Goal: Task Accomplishment & Management: Manage account settings

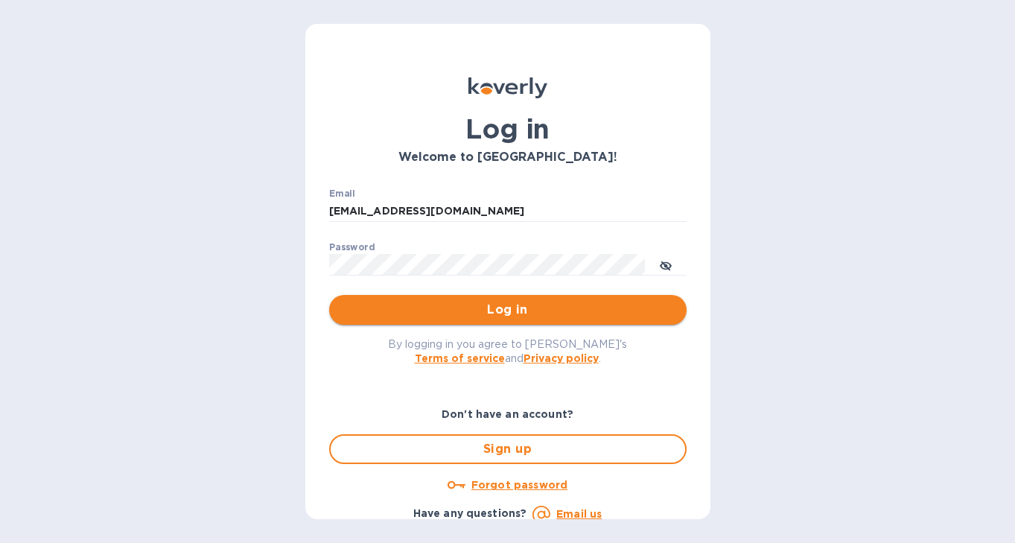
click at [468, 308] on span "Log in" at bounding box center [508, 310] width 334 height 18
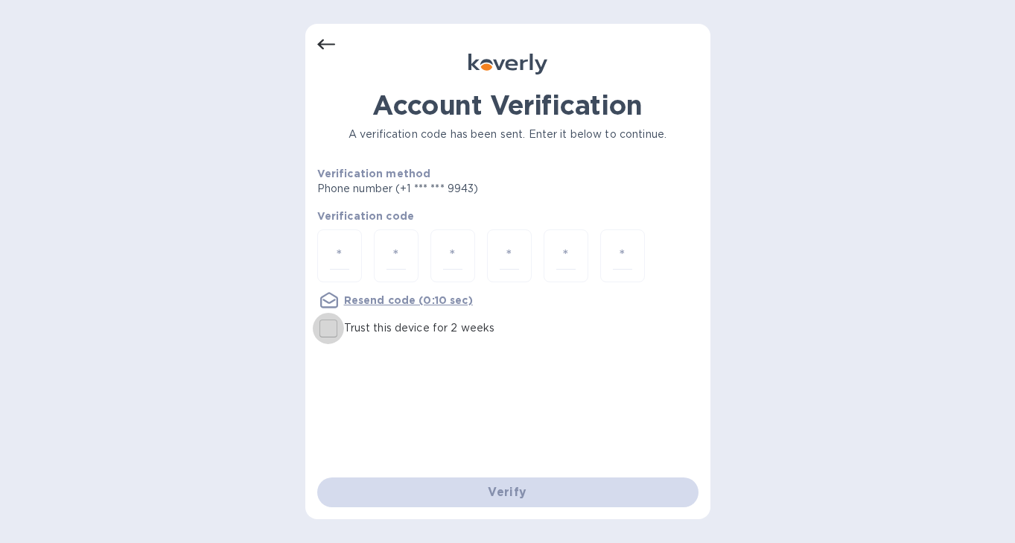
click at [324, 326] on input "Trust this device for 2 weeks" at bounding box center [328, 328] width 31 height 31
checkbox input "true"
click at [335, 247] on input "number" at bounding box center [339, 256] width 19 height 28
type input "5"
type input "7"
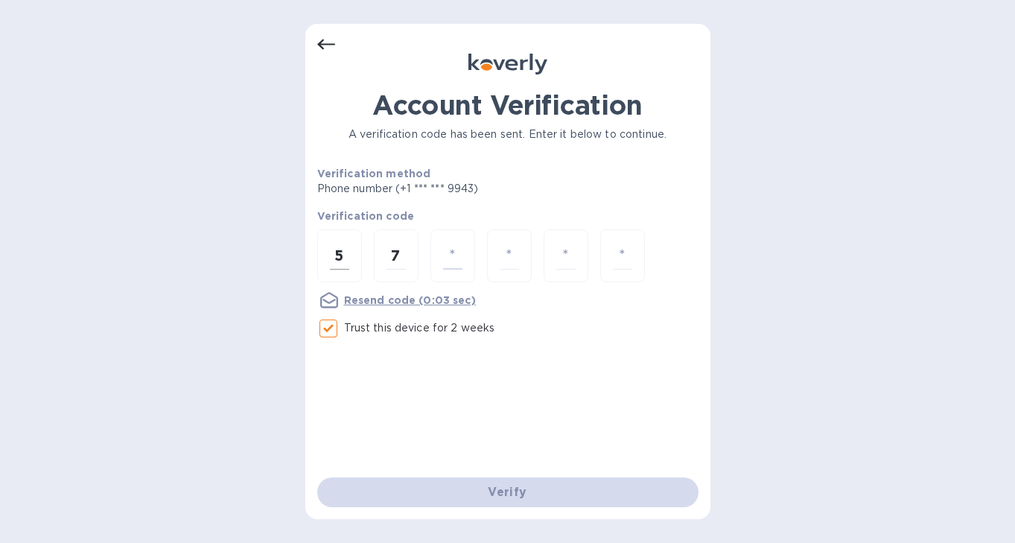
type input "8"
type input "9"
type input "0"
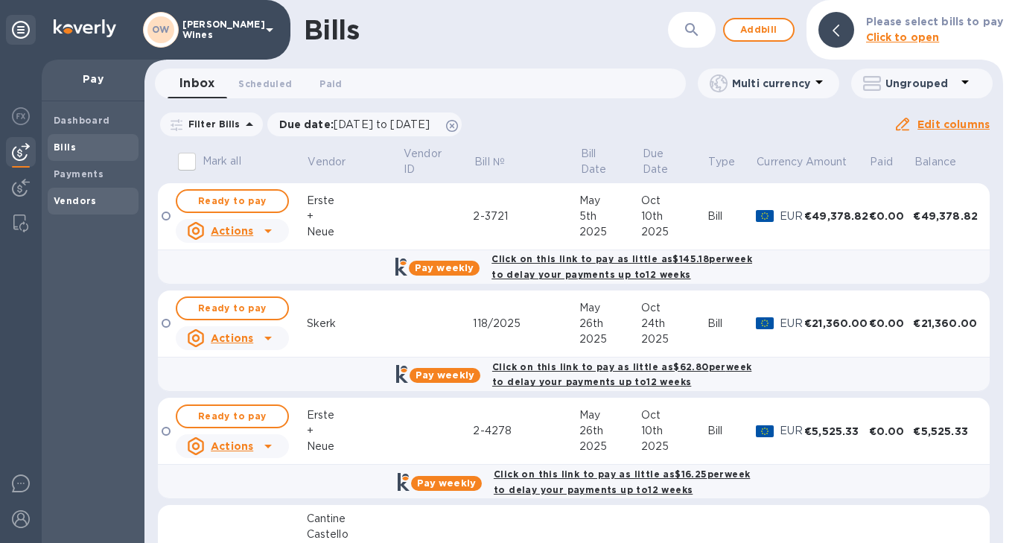
click at [68, 205] on b "Vendors" at bounding box center [75, 200] width 43 height 11
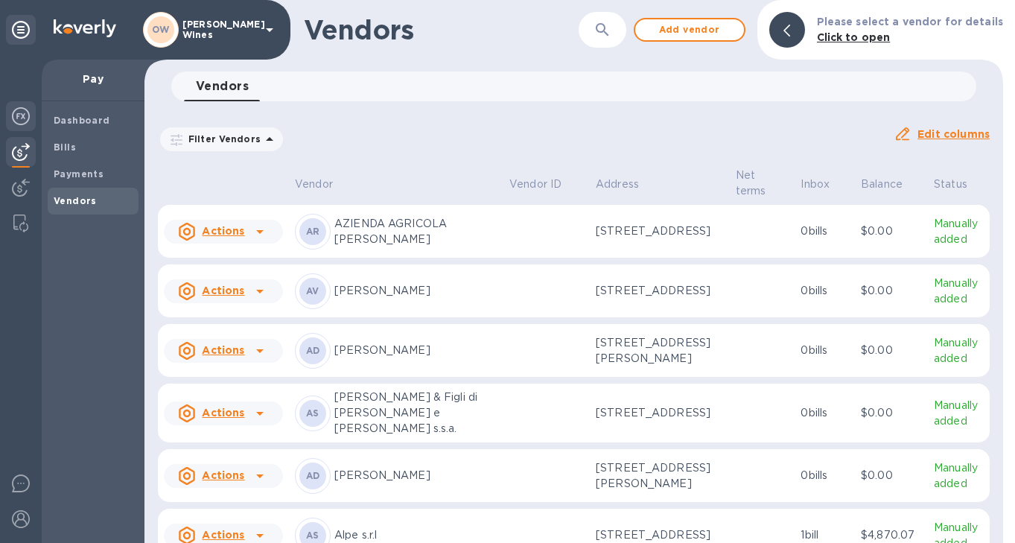
click at [16, 119] on img at bounding box center [21, 116] width 18 height 18
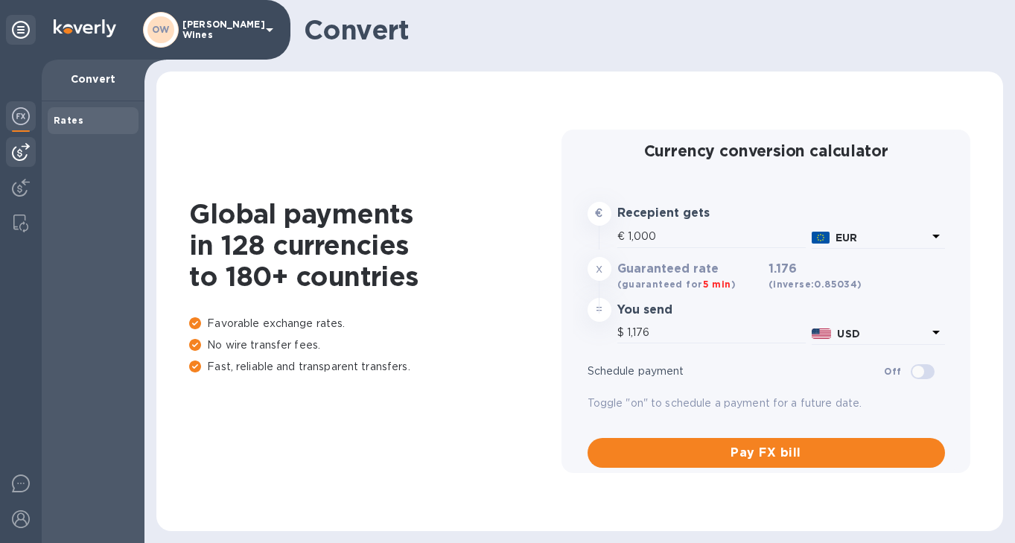
click at [23, 156] on img at bounding box center [21, 152] width 18 height 18
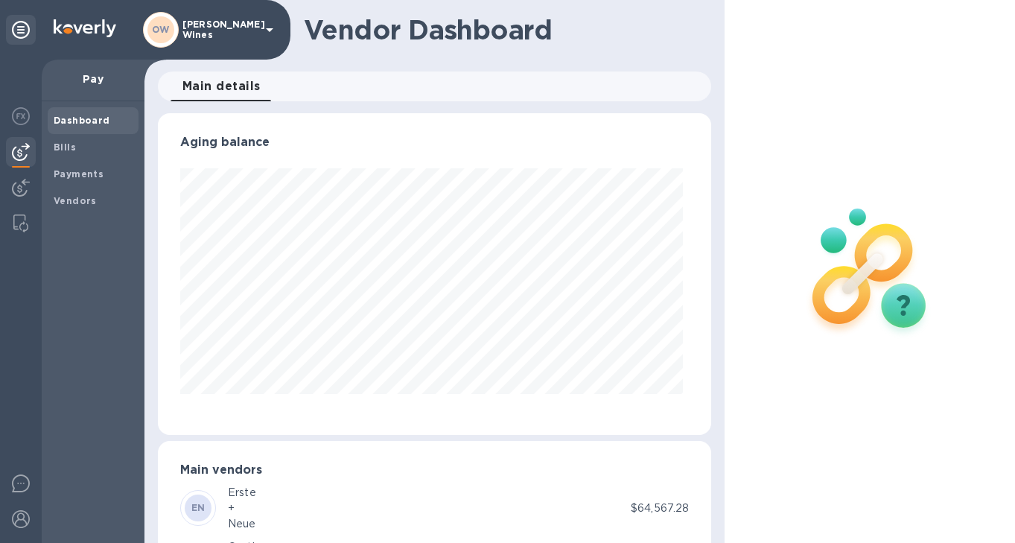
scroll to position [322, 548]
click at [60, 146] on b "Bills" at bounding box center [65, 147] width 22 height 11
